Goal: Task Accomplishment & Management: Use online tool/utility

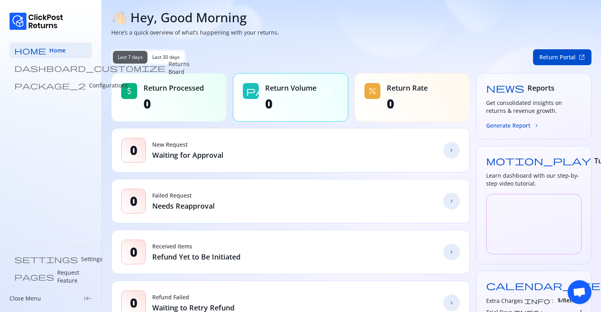
click at [169, 69] on p "Returns Board" at bounding box center [179, 68] width 21 height 16
click at [169, 66] on p "Returns Board" at bounding box center [179, 68] width 21 height 16
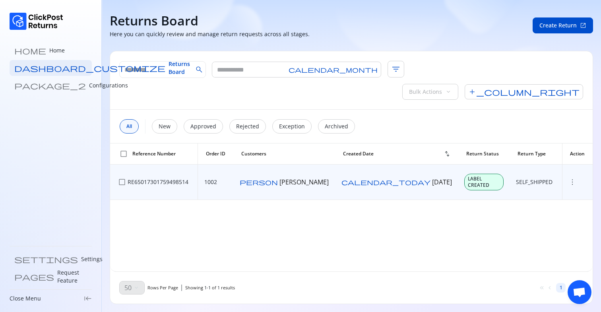
click at [569, 178] on span "more_vert" at bounding box center [573, 182] width 8 height 8
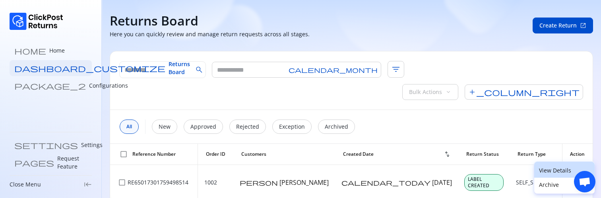
click at [550, 168] on p "View Details" at bounding box center [564, 170] width 51 height 8
